Goal: Information Seeking & Learning: Check status

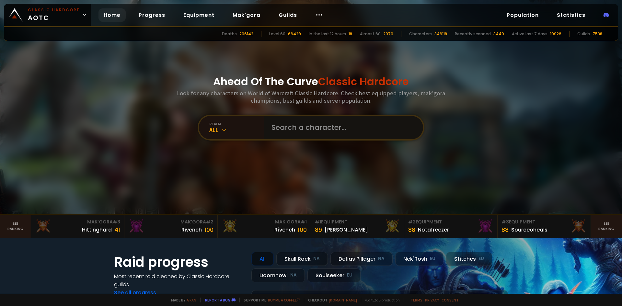
click at [300, 130] on input "text" at bounding box center [342, 127] width 148 height 23
paste input "Fitnagger"
type input "Fitnagger"
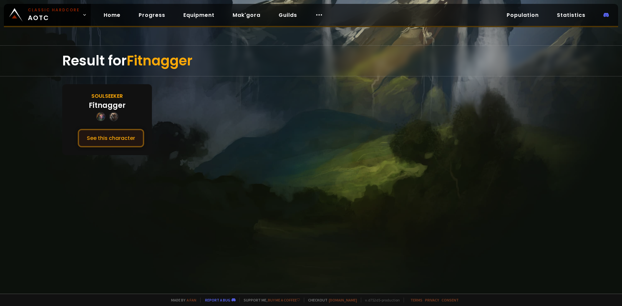
click at [126, 145] on button "See this character" at bounding box center [111, 138] width 66 height 18
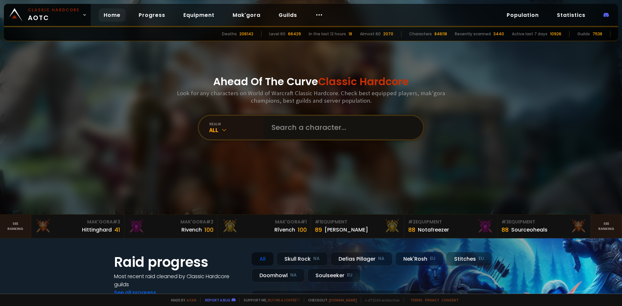
click at [279, 128] on input "text" at bounding box center [342, 127] width 148 height 23
paste input "Rn"
type input "Rn"
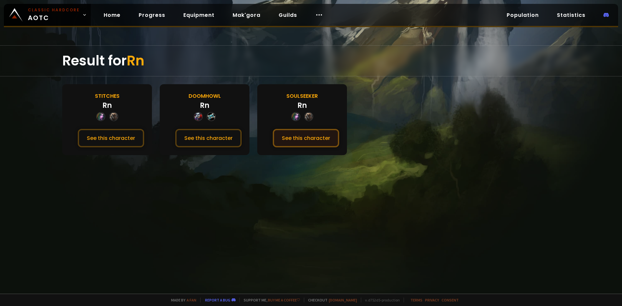
click at [299, 141] on button "See this character" at bounding box center [306, 138] width 66 height 18
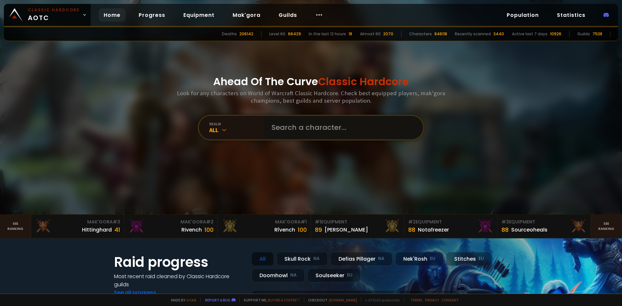
click at [303, 130] on input "text" at bounding box center [342, 127] width 148 height 23
paste input "Seila"
type input "Seila"
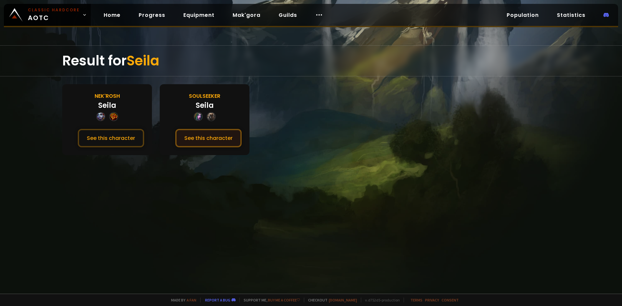
click at [227, 139] on button "See this character" at bounding box center [208, 138] width 66 height 18
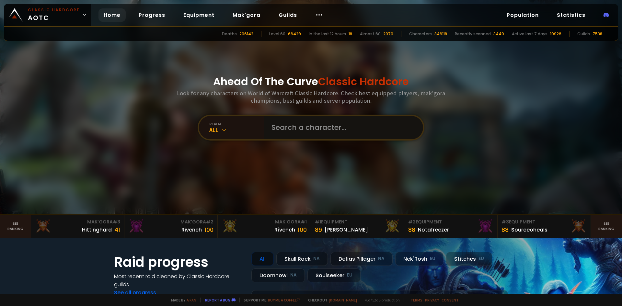
click at [304, 130] on input "text" at bounding box center [342, 127] width 148 height 23
paste input "Organicroar"
type input "Organicroar"
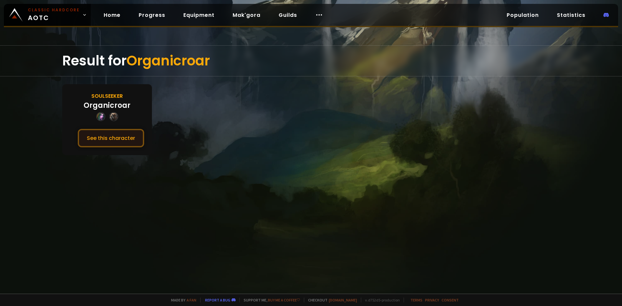
click at [126, 136] on button "See this character" at bounding box center [111, 138] width 66 height 18
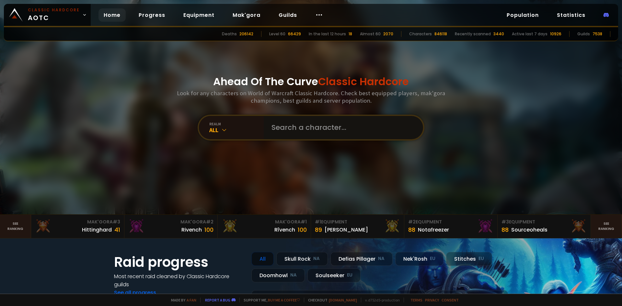
click at [292, 125] on input "text" at bounding box center [342, 127] width 148 height 23
paste input "Indirâ"
type input "Indirâ"
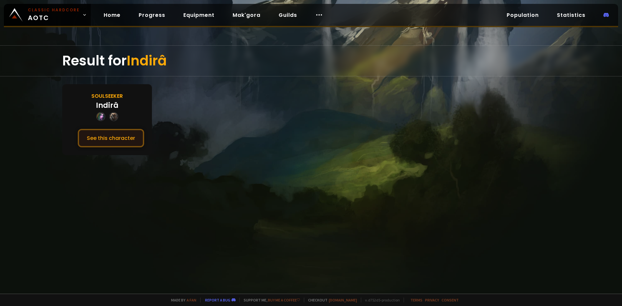
click at [124, 130] on button "See this character" at bounding box center [111, 138] width 66 height 18
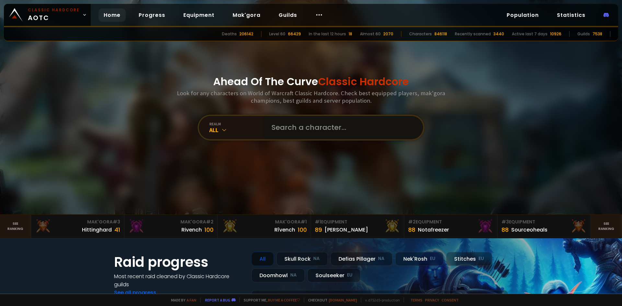
click at [273, 134] on input "text" at bounding box center [342, 127] width 148 height 23
paste input "Howhardcnitb"
type input "Howhardcnitb"
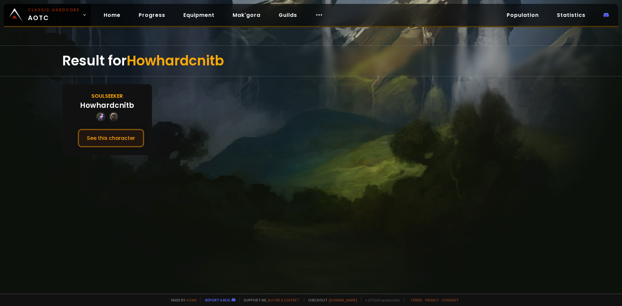
click at [110, 139] on button "See this character" at bounding box center [111, 138] width 66 height 18
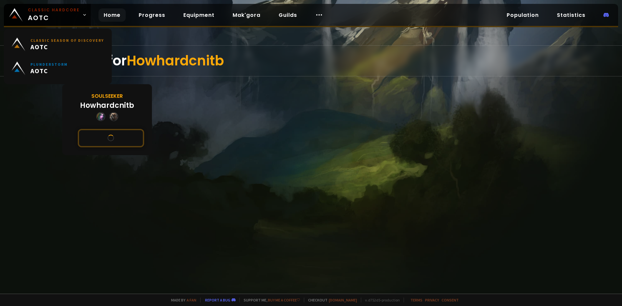
drag, startPoint x: 47, startPoint y: 12, endPoint x: 107, endPoint y: 16, distance: 60.1
click at [107, 16] on link "Home" at bounding box center [112, 14] width 27 height 13
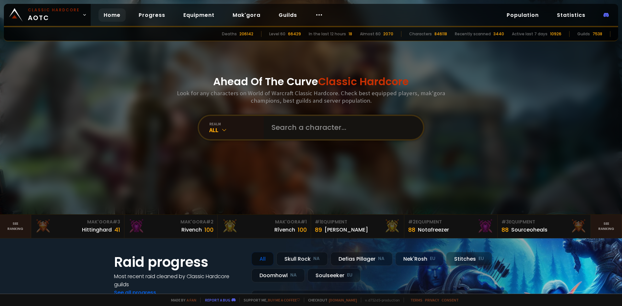
click at [309, 135] on input "text" at bounding box center [342, 127] width 148 height 23
paste input "Scarletdruid"
type input "Scarletdruid"
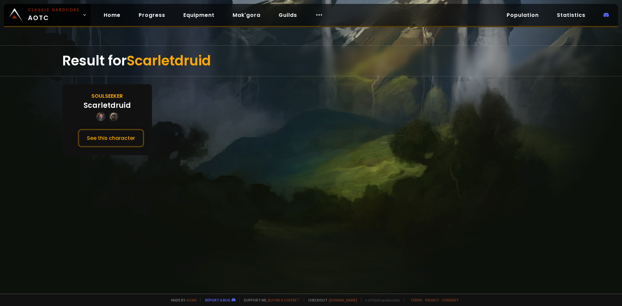
drag, startPoint x: 123, startPoint y: 136, endPoint x: 119, endPoint y: 128, distance: 8.7
click at [123, 136] on button "See this character" at bounding box center [111, 138] width 66 height 18
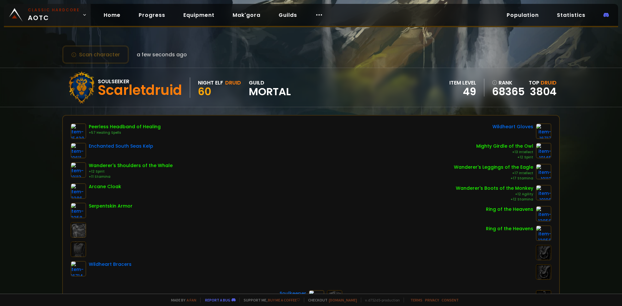
click at [39, 18] on span "Classic Hardcore AOTC" at bounding box center [54, 15] width 52 height 16
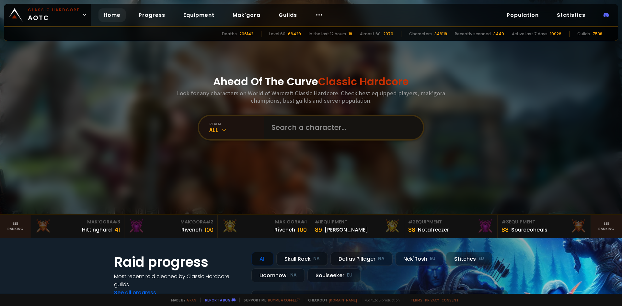
click at [289, 129] on input "text" at bounding box center [342, 127] width 148 height 23
paste input "Sköldis"
type input "Sköldis"
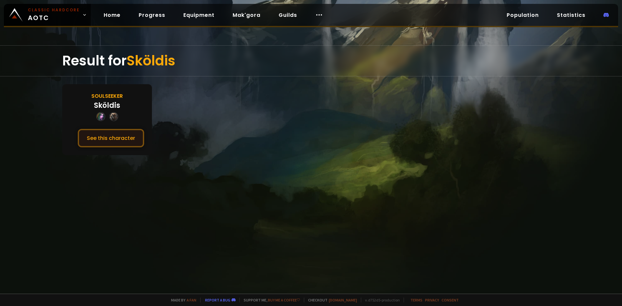
click at [129, 135] on button "See this character" at bounding box center [111, 138] width 66 height 18
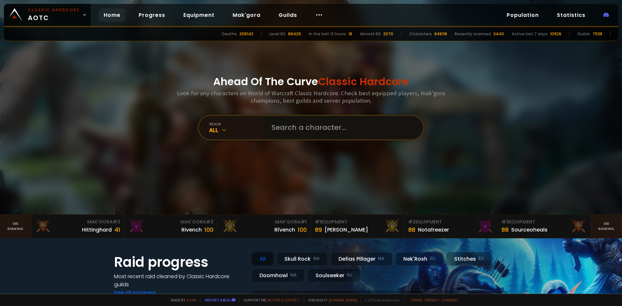
click at [304, 131] on input "text" at bounding box center [342, 127] width 148 height 23
paste input "Jaycye"
type input "Jaycye"
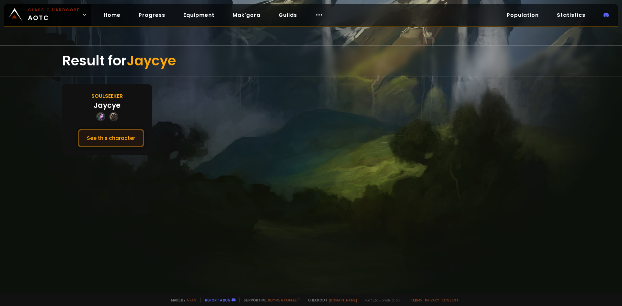
click at [122, 133] on button "See this character" at bounding box center [111, 138] width 66 height 18
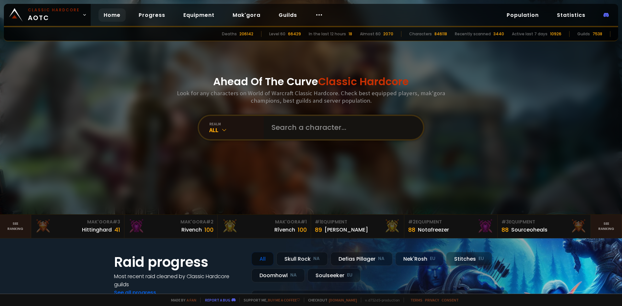
click at [292, 124] on input "text" at bounding box center [342, 127] width 148 height 23
paste input "Merel"
type input "Merel"
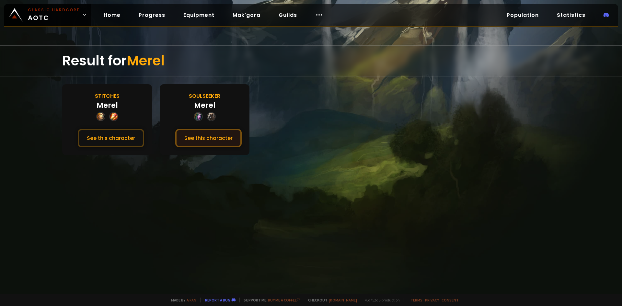
click at [219, 135] on button "See this character" at bounding box center [208, 138] width 66 height 18
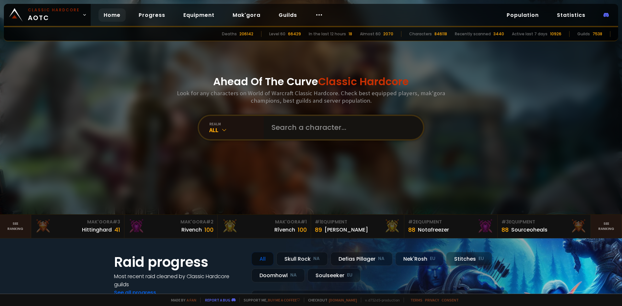
click at [278, 119] on input "text" at bounding box center [342, 127] width 148 height 23
paste input "Snorlax"
type input "Snorlax"
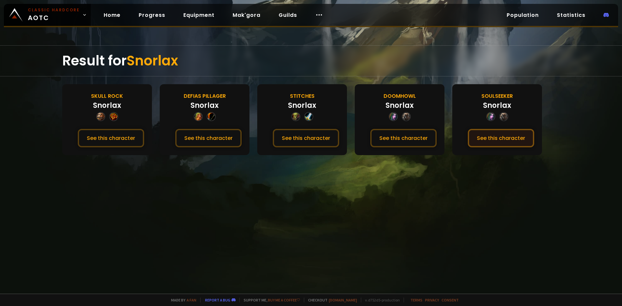
click at [505, 142] on button "See this character" at bounding box center [501, 138] width 66 height 18
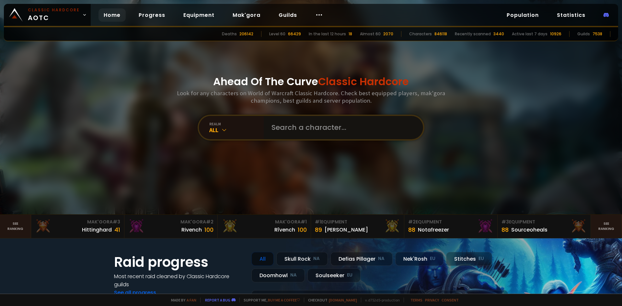
click at [318, 131] on input "text" at bounding box center [342, 127] width 148 height 23
paste input "Ayayaka"
type input "Ayayaka"
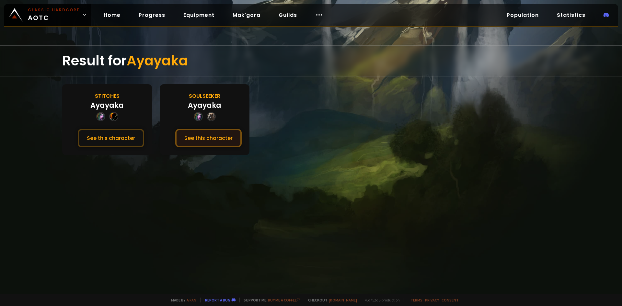
click at [227, 138] on button "See this character" at bounding box center [208, 138] width 66 height 18
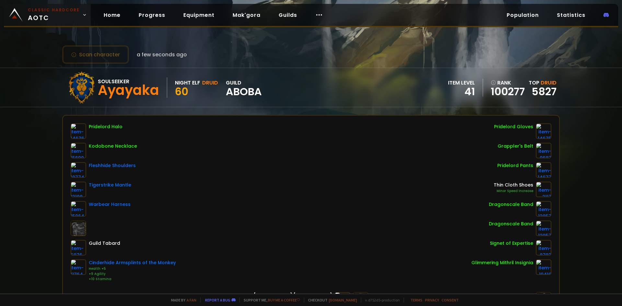
click at [48, 14] on span "Classic Hardcore AOTC" at bounding box center [54, 15] width 52 height 16
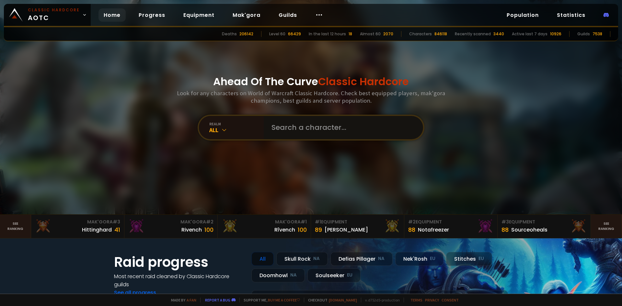
click at [306, 130] on input "text" at bounding box center [342, 127] width 148 height 23
paste input "Neph"
type input "Neph"
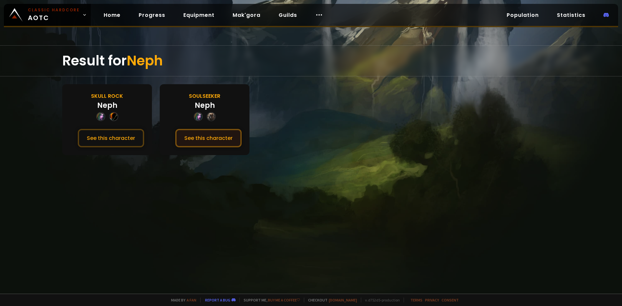
click at [231, 139] on button "See this character" at bounding box center [208, 138] width 66 height 18
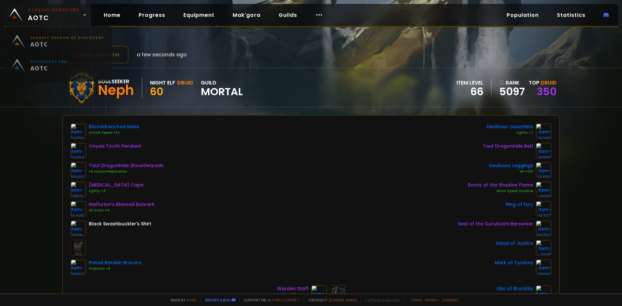
click at [50, 22] on span "Classic Hardcore AOTC" at bounding box center [54, 15] width 52 height 16
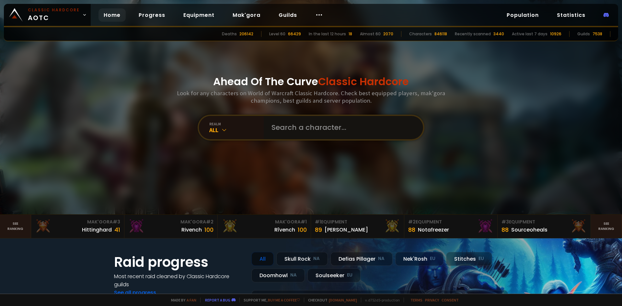
click at [302, 135] on input "text" at bounding box center [342, 127] width 148 height 23
paste input "Spítzbub"
type input "Spítzbub"
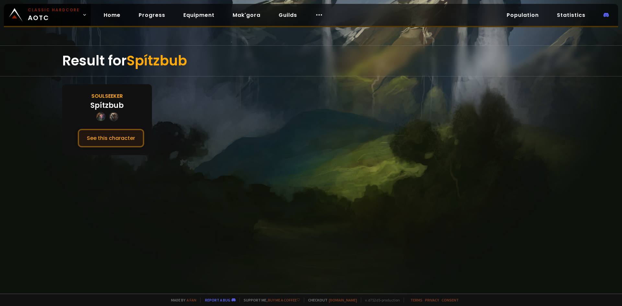
click at [118, 137] on button "See this character" at bounding box center [111, 138] width 66 height 18
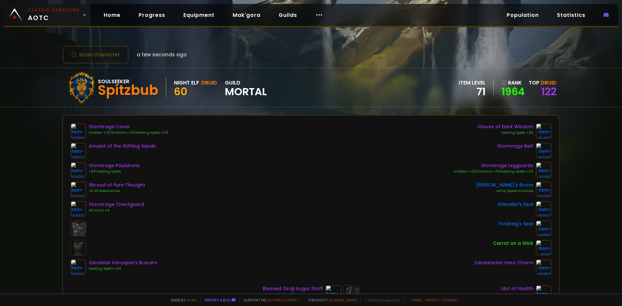
click at [49, 11] on small "Classic Hardcore" at bounding box center [54, 10] width 52 height 6
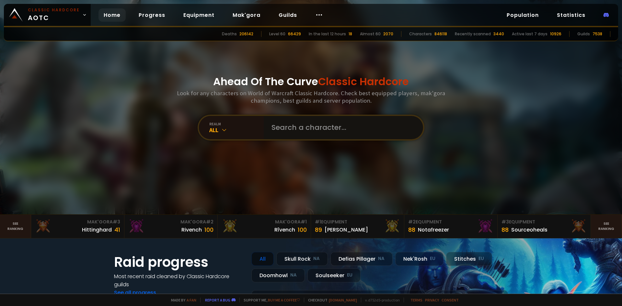
click at [282, 126] on input "text" at bounding box center [342, 127] width 148 height 23
paste input "Melinyel"
type input "Melinyel"
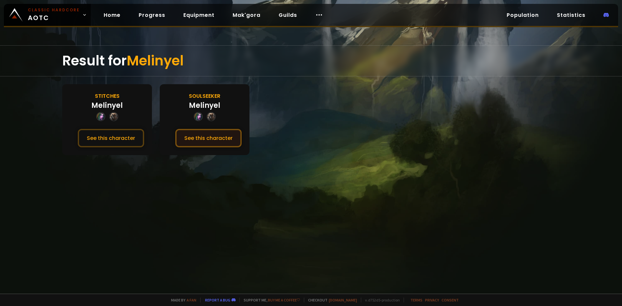
drag, startPoint x: 209, startPoint y: 135, endPoint x: 222, endPoint y: 137, distance: 13.5
click at [209, 135] on button "See this character" at bounding box center [208, 138] width 66 height 18
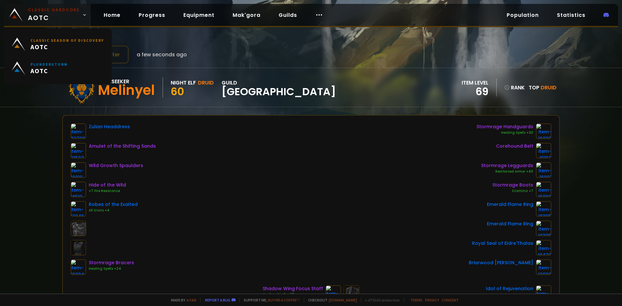
click at [62, 12] on small "Classic Hardcore" at bounding box center [54, 10] width 52 height 6
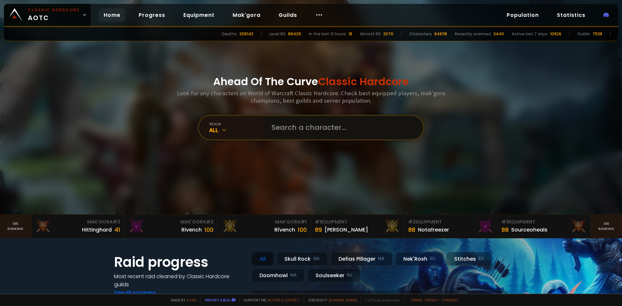
click at [296, 130] on input "text" at bounding box center [342, 127] width 148 height 23
paste input "Sollih"
type input "Sollih"
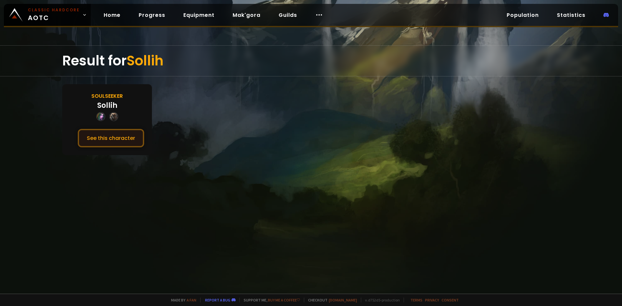
click at [131, 136] on button "See this character" at bounding box center [111, 138] width 66 height 18
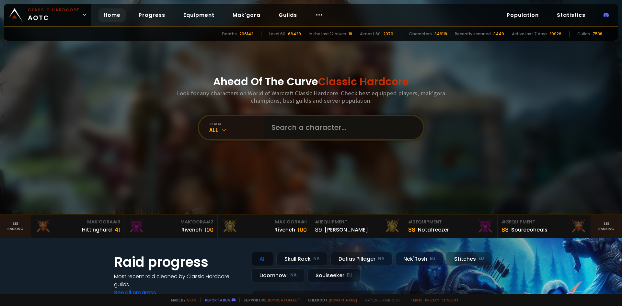
click at [341, 124] on input "text" at bounding box center [342, 127] width 148 height 23
type input "grids"
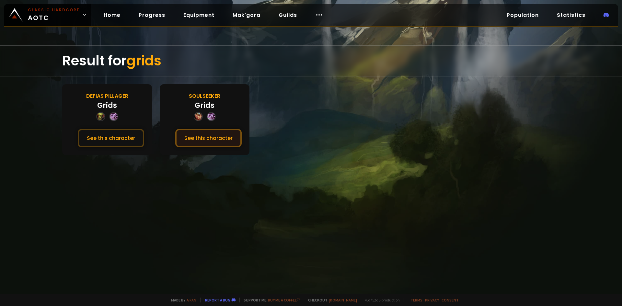
click at [200, 134] on button "See this character" at bounding box center [208, 138] width 66 height 18
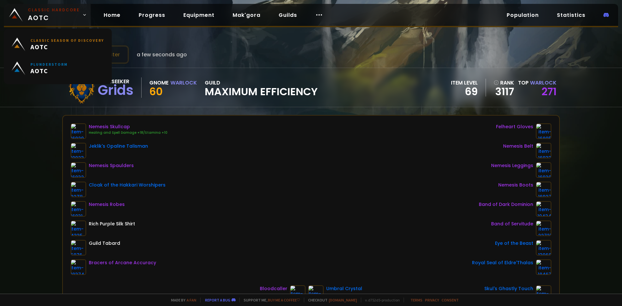
click at [63, 13] on span "Classic Hardcore AOTC" at bounding box center [54, 15] width 52 height 16
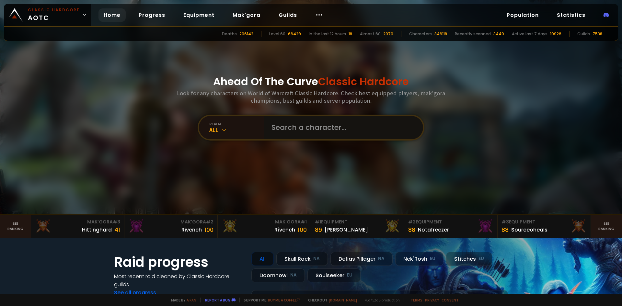
click at [284, 124] on input "text" at bounding box center [342, 127] width 148 height 23
type input "patatori"
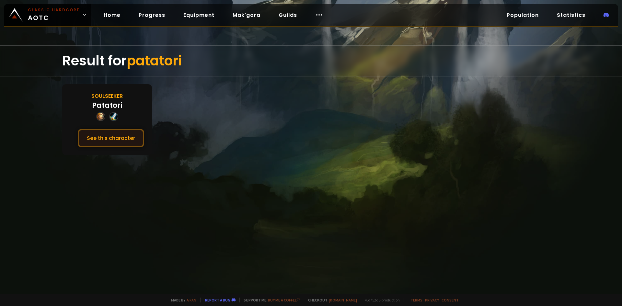
click at [115, 130] on button "See this character" at bounding box center [111, 138] width 66 height 18
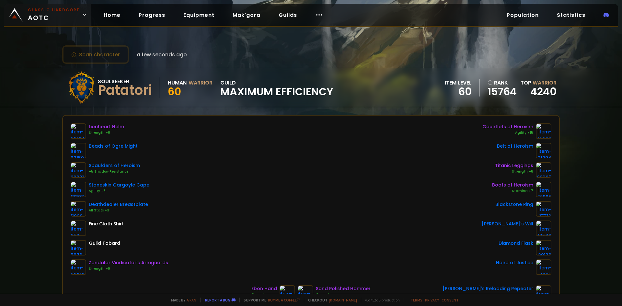
click at [45, 14] on span "Classic Hardcore AOTC" at bounding box center [54, 15] width 52 height 16
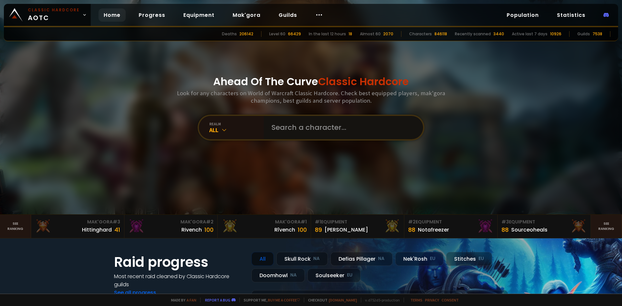
click at [289, 133] on input "text" at bounding box center [342, 127] width 148 height 23
type input "tyberias"
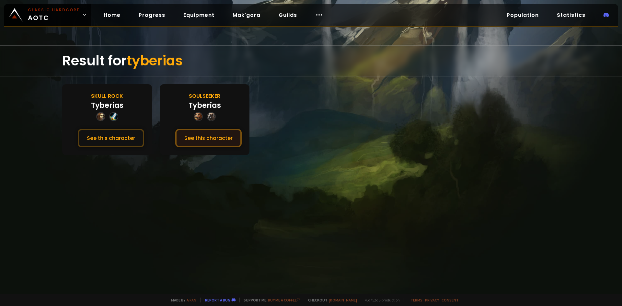
click at [210, 135] on button "See this character" at bounding box center [208, 138] width 66 height 18
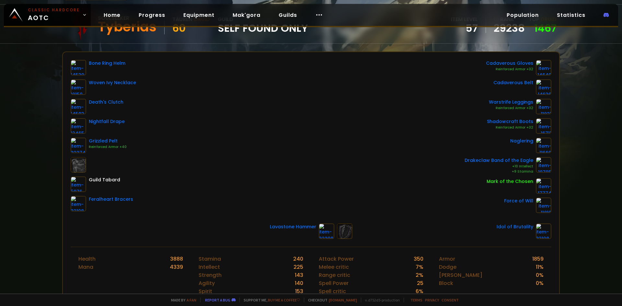
scroll to position [65, 0]
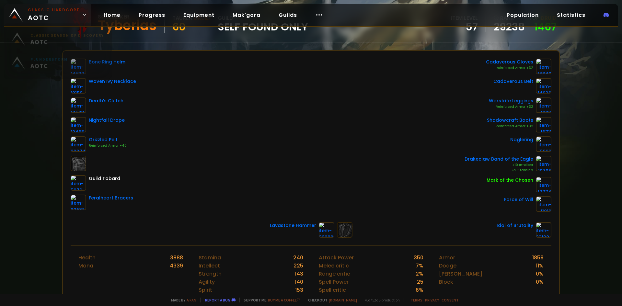
click at [56, 17] on span "Classic Hardcore AOTC" at bounding box center [54, 15] width 52 height 16
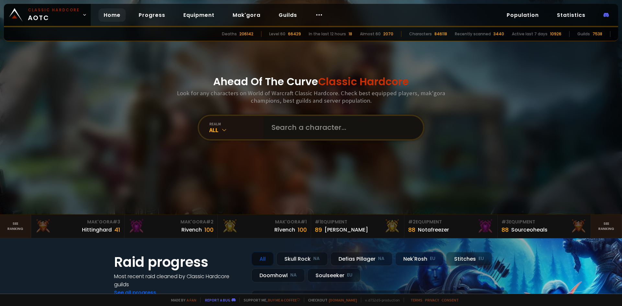
click at [307, 133] on input "text" at bounding box center [342, 127] width 148 height 23
type input "goatstar"
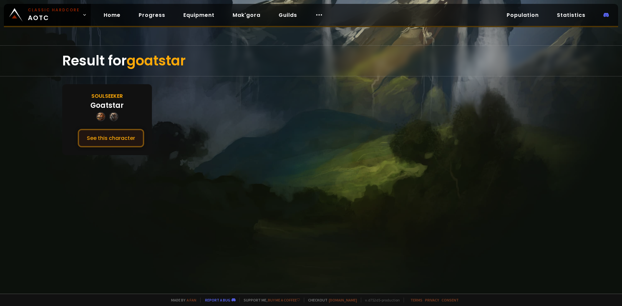
click at [109, 139] on button "See this character" at bounding box center [111, 138] width 66 height 18
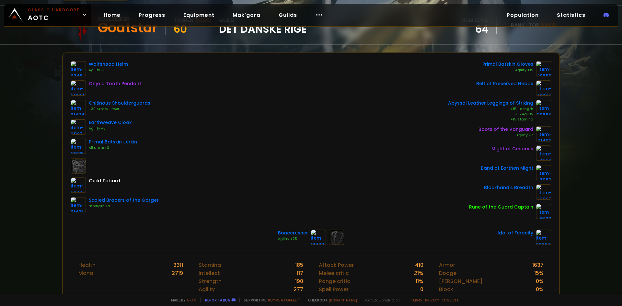
scroll to position [65, 0]
